Goal: Task Accomplishment & Management: Use online tool/utility

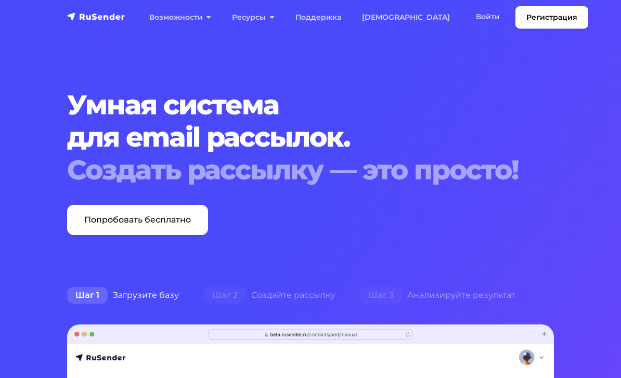
click at [454, 11] on link "Войти" at bounding box center [488, 16] width 45 height 21
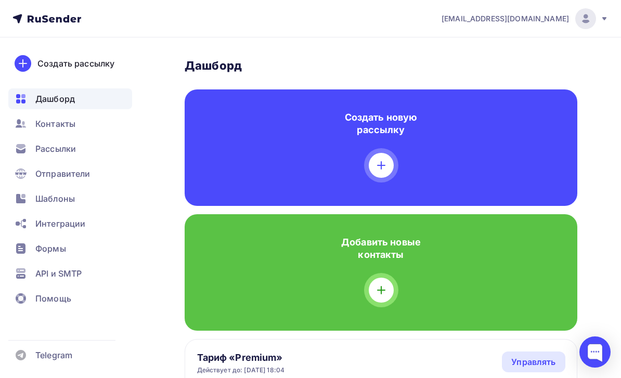
click at [33, 147] on div "Рассылки" at bounding box center [70, 148] width 124 height 21
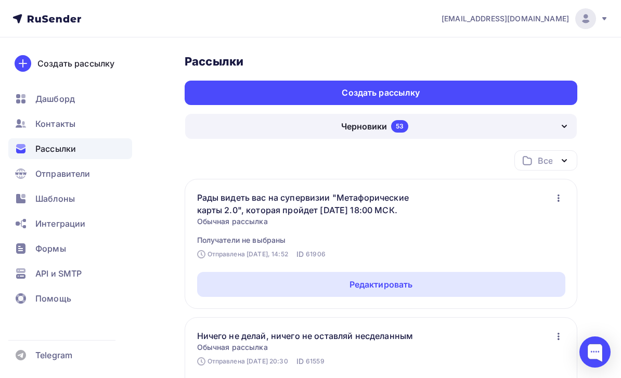
click at [503, 291] on div "Редактировать" at bounding box center [381, 284] width 368 height 25
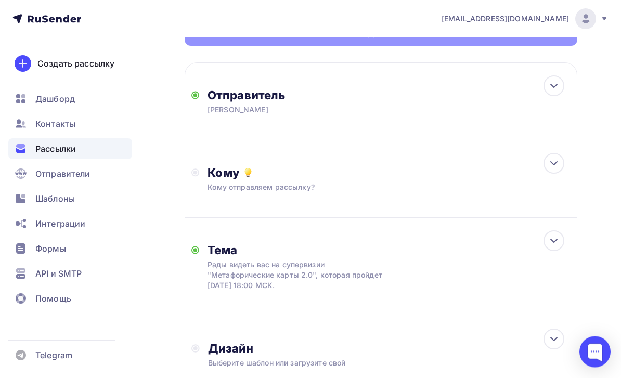
click at [555, 182] on div "Кому Кому отправляем рассылку? Списки получателей Выберите список Все списки id…" at bounding box center [389, 179] width 363 height 27
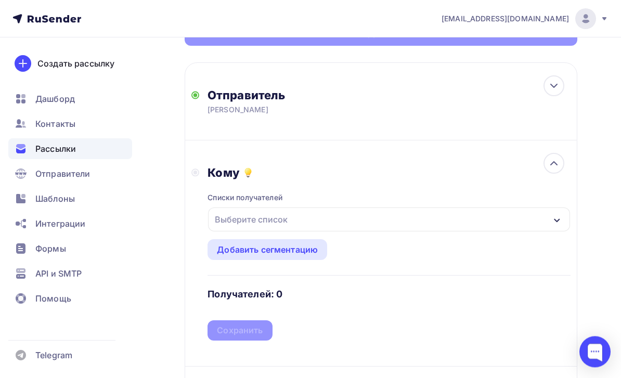
scroll to position [116, 0]
click at [502, 218] on div "Выберите список" at bounding box center [389, 220] width 362 height 24
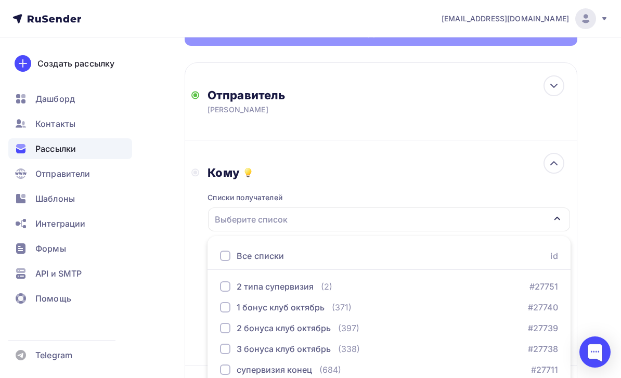
scroll to position [210, 0]
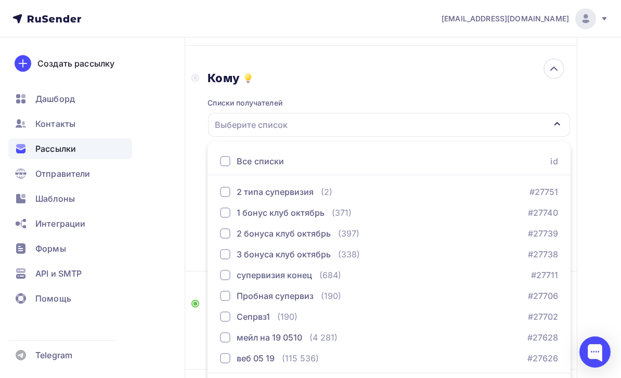
click at [507, 183] on button "2 типа супервизия (2) #27751" at bounding box center [389, 192] width 351 height 21
click at [176, 255] on div "Назад Рады видеть вас на супервизии "Метафорические карты 2.0", которая пройдет…" at bounding box center [310, 203] width 621 height 753
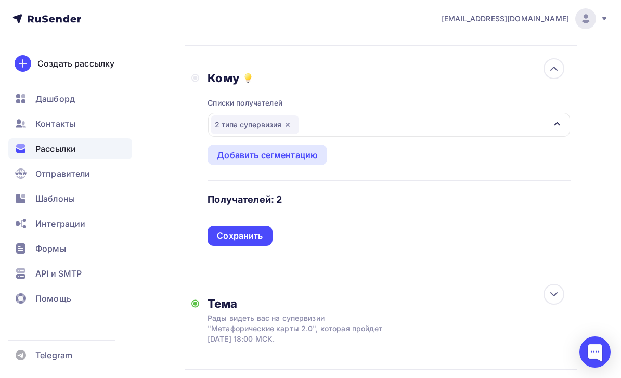
click at [254, 246] on div "Сохранить" at bounding box center [240, 236] width 65 height 20
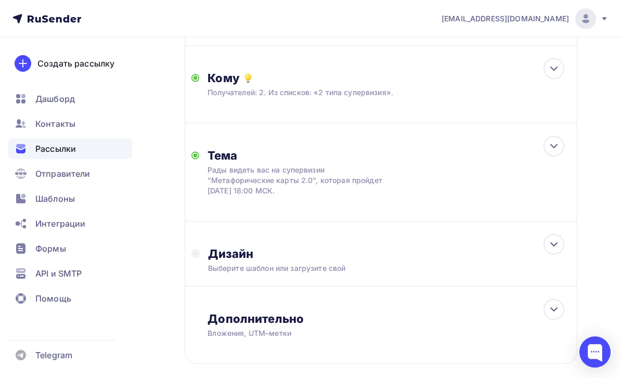
scroll to position [232, 0]
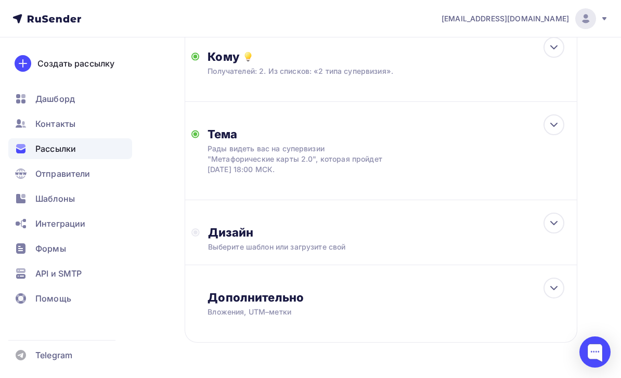
click at [531, 233] on div "Дизайн" at bounding box center [389, 232] width 363 height 15
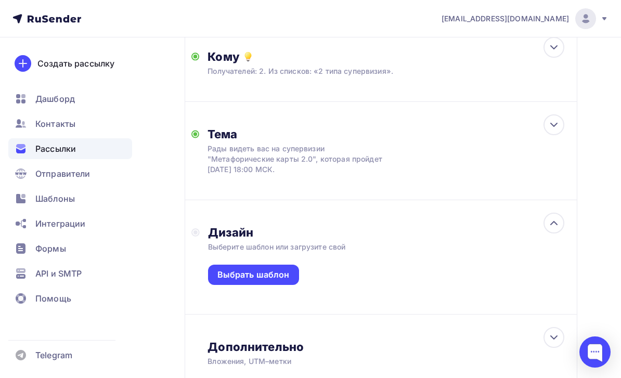
click at [281, 280] on div "Выбрать шаблон" at bounding box center [254, 275] width 72 height 12
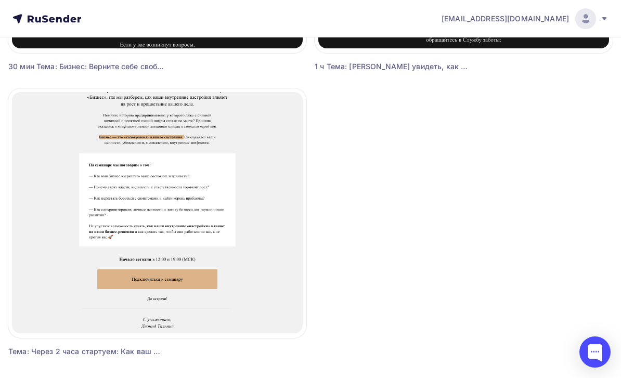
scroll to position [1806, 0]
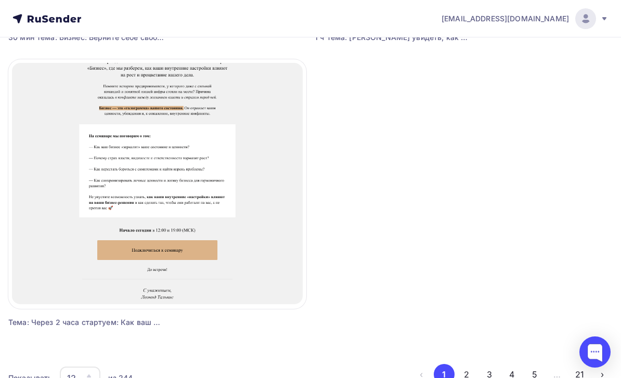
click at [124, 378] on div "из 244" at bounding box center [120, 378] width 24 height 10
click at [469, 376] on button "2" at bounding box center [466, 374] width 21 height 21
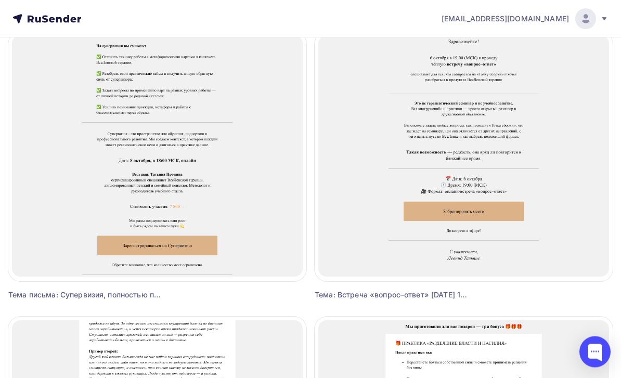
scroll to position [1257, 0]
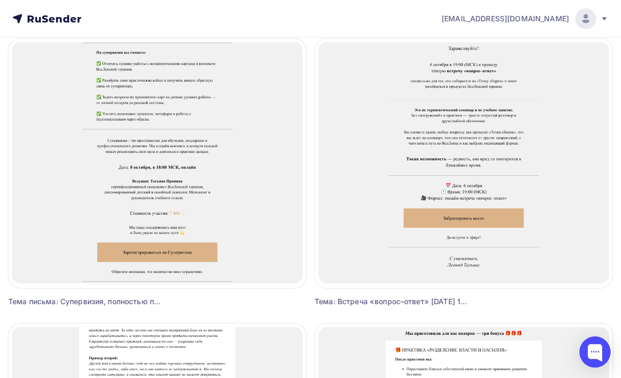
click at [187, 159] on span "Выбрать шаблон" at bounding box center [157, 158] width 72 height 12
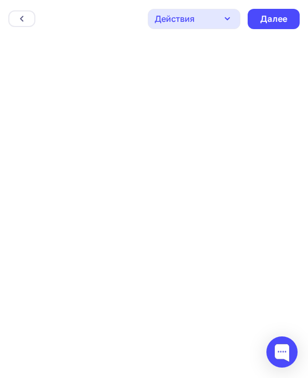
click at [18, 24] on div at bounding box center [21, 18] width 27 height 17
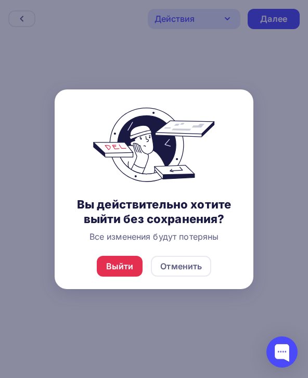
click at [122, 277] on div "Выйти" at bounding box center [120, 266] width 46 height 21
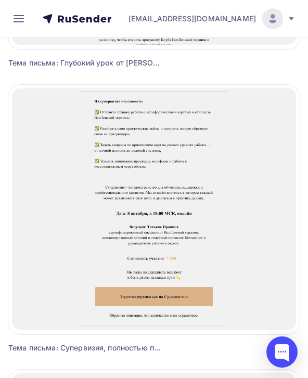
scroll to position [2340, 0]
click at [258, 246] on div at bounding box center [153, 210] width 291 height 250
click at [190, 209] on div "Выбрать шаблон" at bounding box center [154, 205] width 103 height 25
